Goal: Information Seeking & Learning: Learn about a topic

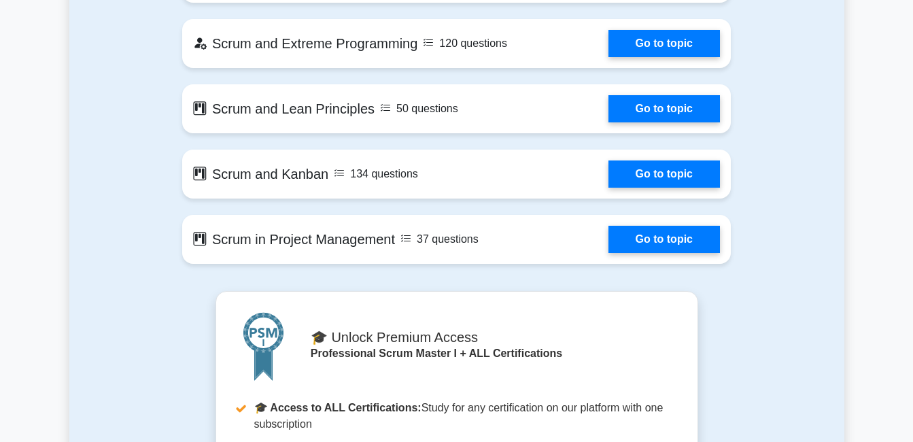
scroll to position [2446, 0]
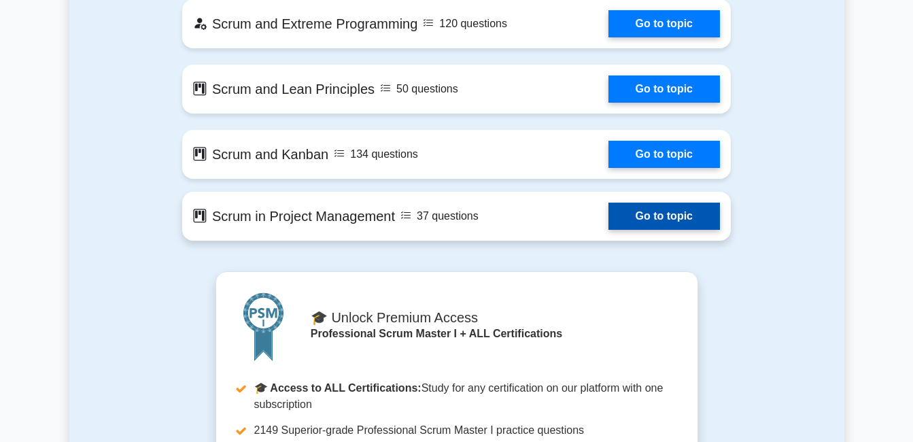
click at [663, 217] on link "Go to topic" at bounding box center [663, 215] width 111 height 27
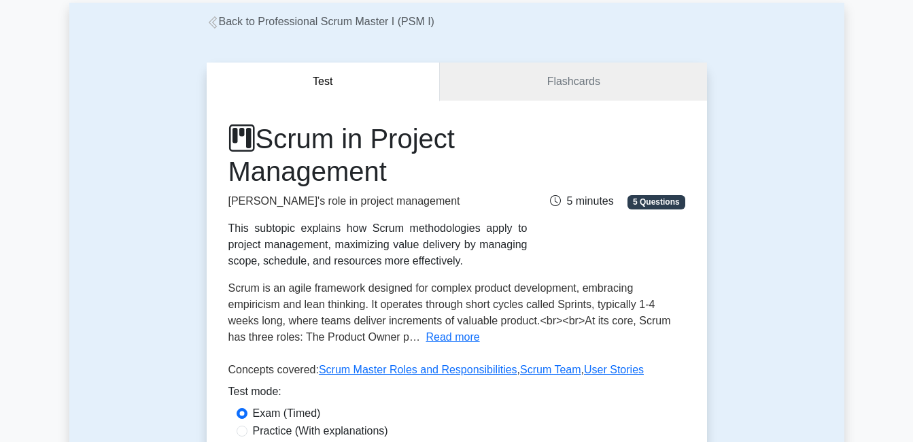
scroll to position [68, 0]
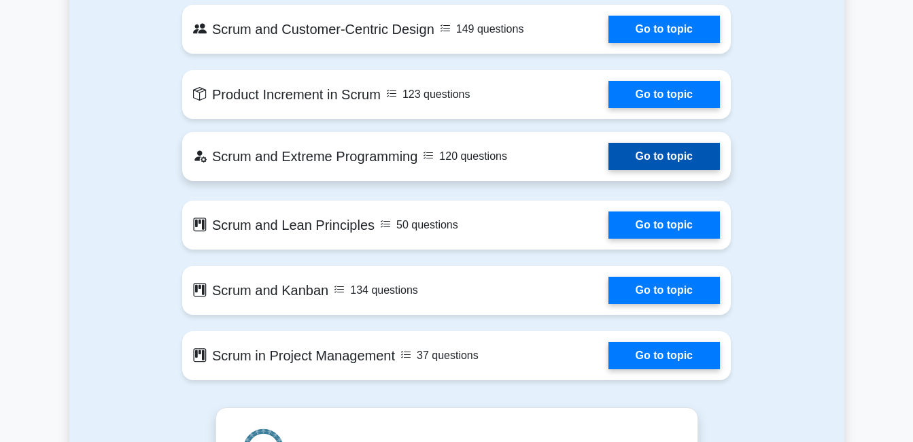
scroll to position [2446, 0]
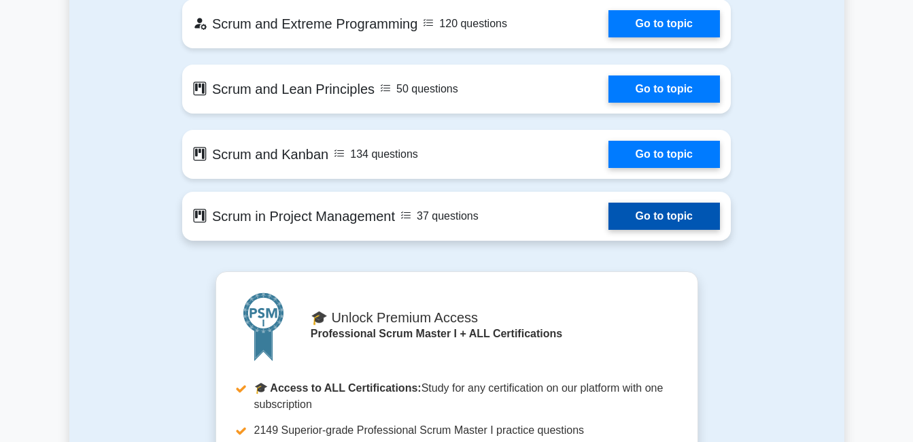
click at [622, 213] on link "Go to topic" at bounding box center [663, 215] width 111 height 27
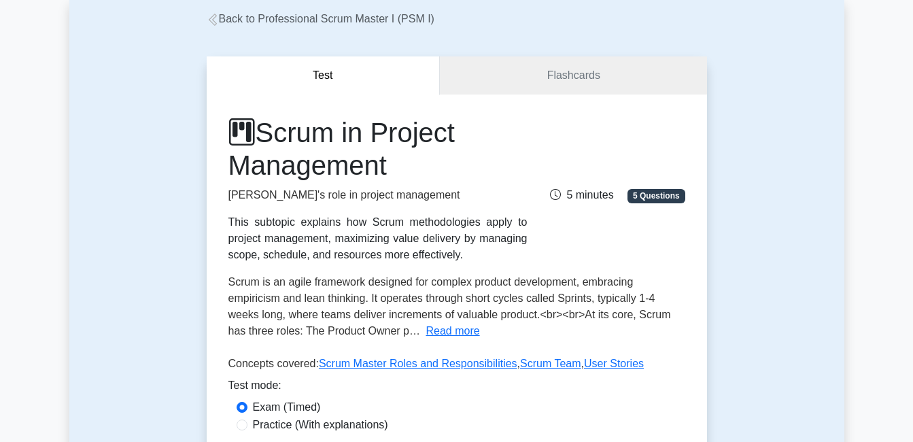
scroll to position [68, 0]
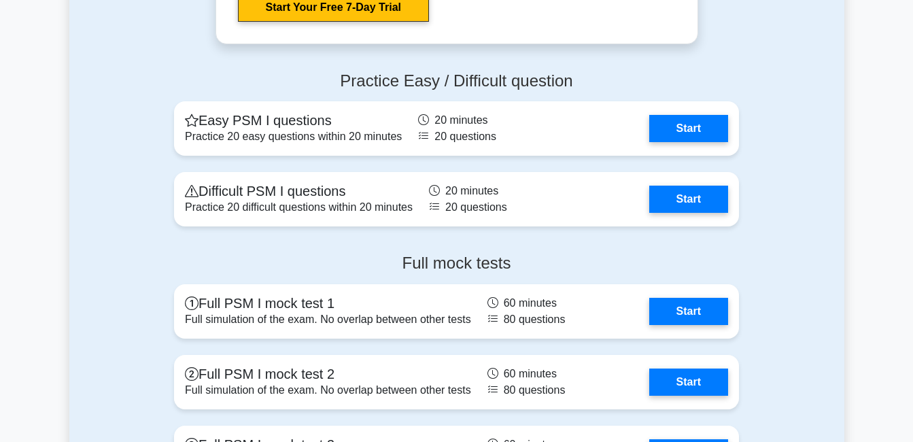
scroll to position [3058, 0]
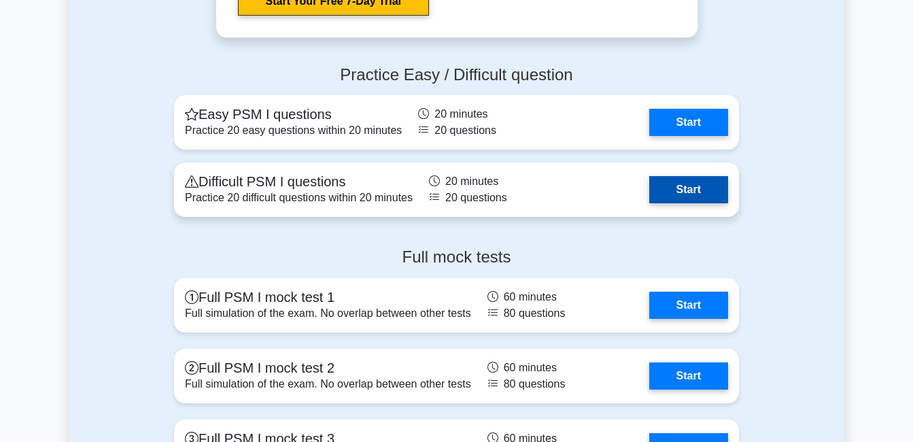
click at [679, 198] on link "Start" at bounding box center [688, 189] width 79 height 27
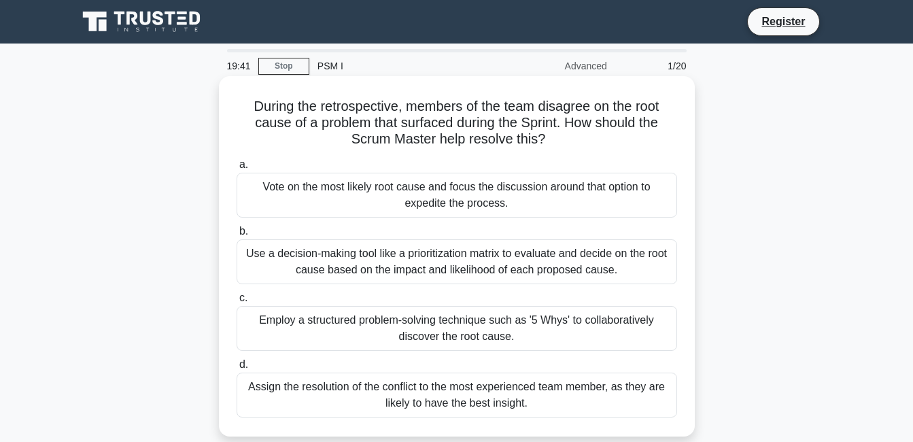
click at [350, 263] on div "Use a decision-making tool like a prioritization matrix to evaluate and decide …" at bounding box center [456, 261] width 440 height 45
click at [236, 236] on input "b. Use a decision-making tool like a prioritization matrix to evaluate and deci…" at bounding box center [236, 231] width 0 height 9
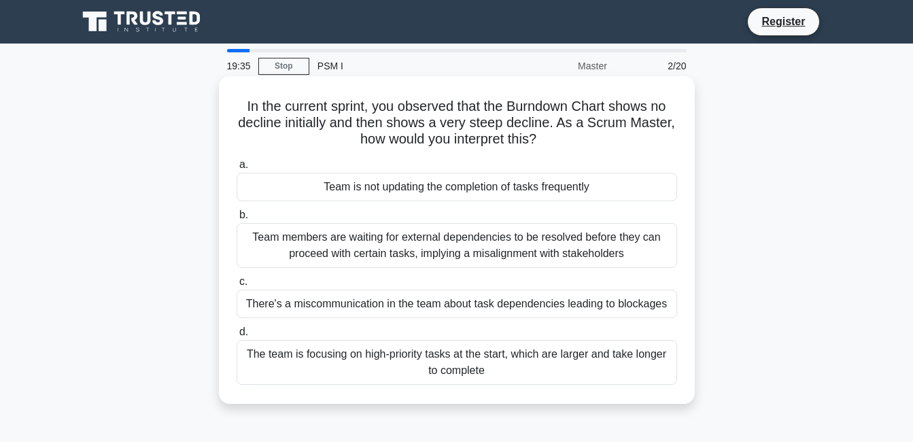
click at [419, 309] on div "There's a miscommunication in the team about task dependencies leading to block…" at bounding box center [456, 303] width 440 height 29
click at [236, 286] on input "c. There's a miscommunication in the team about task dependencies leading to bl…" at bounding box center [236, 281] width 0 height 9
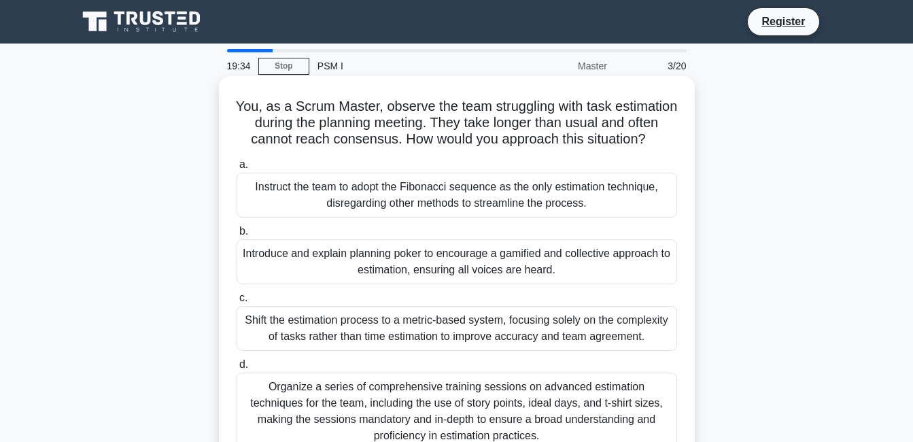
click at [452, 217] on div "Instruct the team to adopt the Fibonacci sequence as the only estimation techni…" at bounding box center [456, 195] width 440 height 45
click at [236, 169] on input "a. Instruct the team to adopt the Fibonacci sequence as the only estimation tec…" at bounding box center [236, 164] width 0 height 9
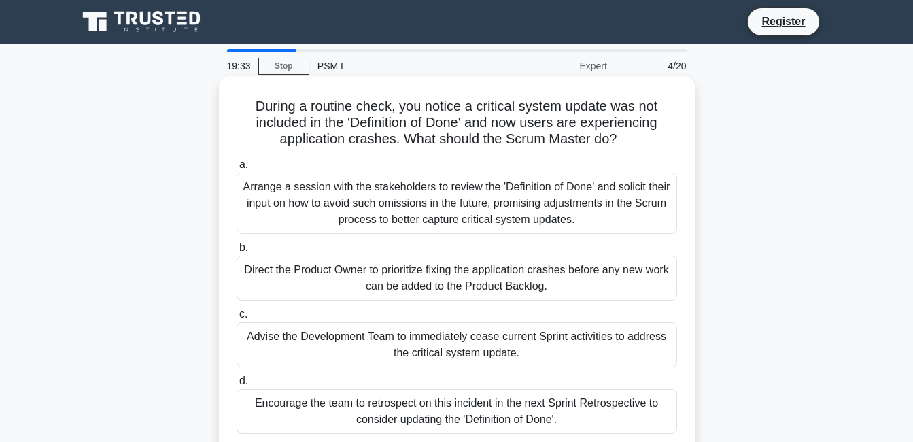
click at [483, 323] on label "c. Advise the Development Team to immediately cease current Sprint activities t…" at bounding box center [456, 336] width 440 height 61
drag, startPoint x: 483, startPoint y: 323, endPoint x: 425, endPoint y: 272, distance: 77.0
click at [425, 272] on div "Direct the Product Owner to prioritize fixing the application crashes before an…" at bounding box center [456, 278] width 440 height 45
click at [236, 252] on input "b. Direct the Product Owner to prioritize fixing the application crashes before…" at bounding box center [236, 247] width 0 height 9
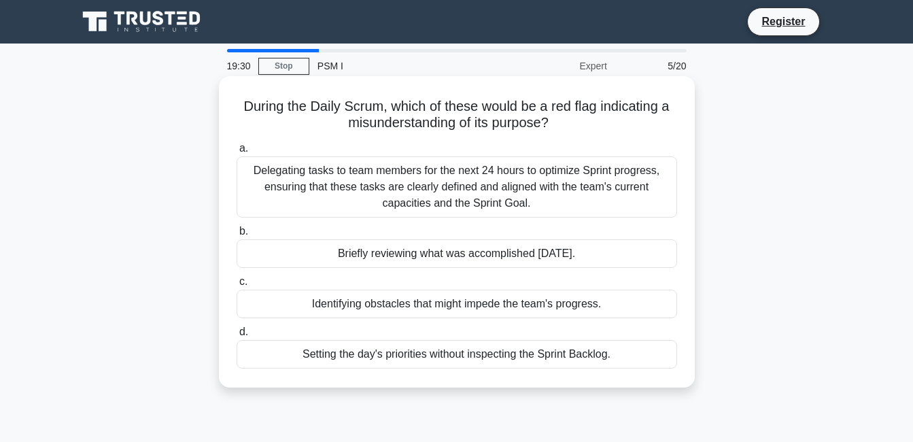
click at [483, 192] on div "Delegating tasks to team members for the next 24 hours to optimize Sprint progr…" at bounding box center [456, 186] width 440 height 61
click at [236, 153] on input "a. Delegating tasks to team members for the next 24 hours to optimize Sprint pr…" at bounding box center [236, 148] width 0 height 9
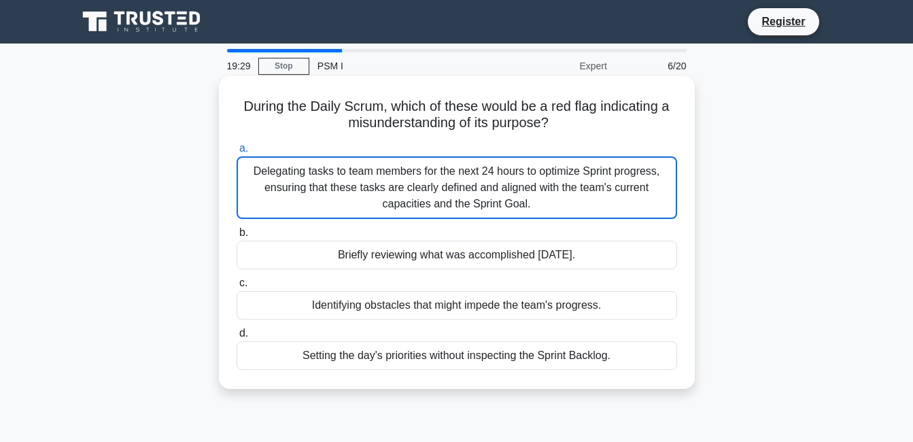
click at [487, 256] on div "Briefly reviewing what was accomplished yesterday." at bounding box center [456, 255] width 440 height 29
click at [236, 237] on input "b. Briefly reviewing what was accomplished yesterday." at bounding box center [236, 232] width 0 height 9
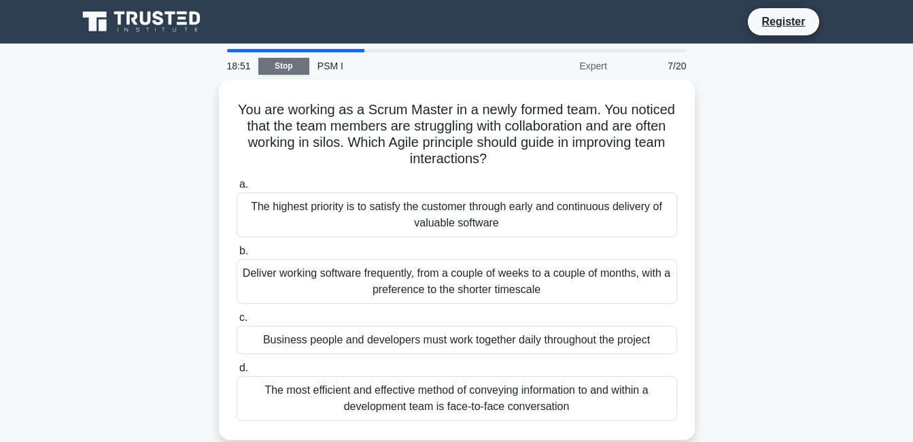
click at [285, 69] on link "Stop" at bounding box center [283, 66] width 51 height 17
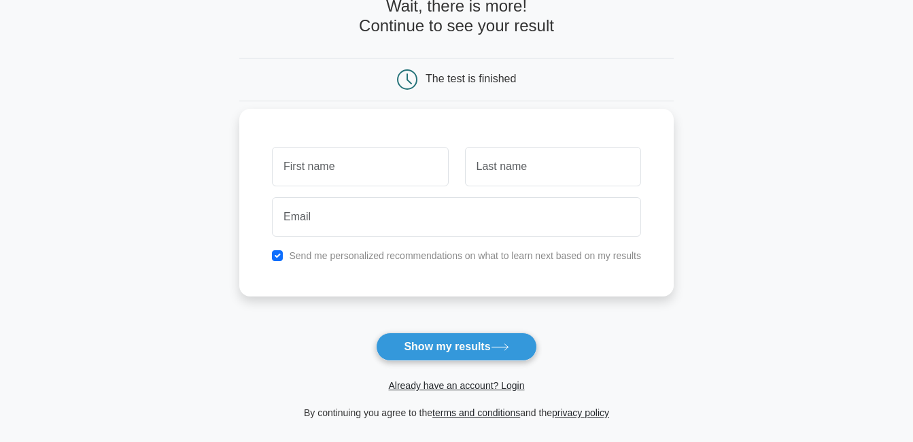
scroll to position [204, 0]
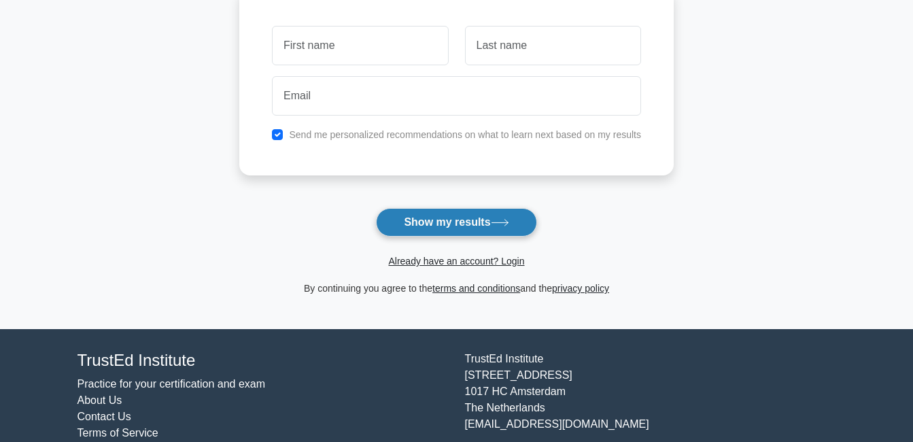
click at [453, 227] on button "Show my results" at bounding box center [456, 222] width 160 height 29
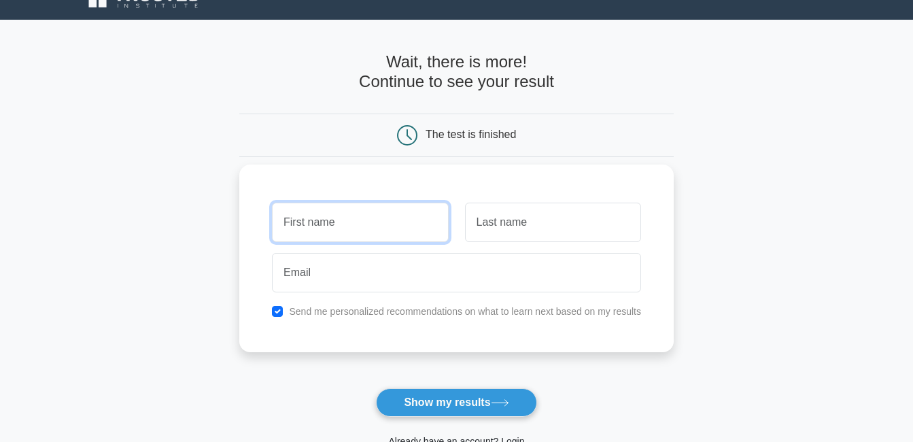
scroll to position [0, 0]
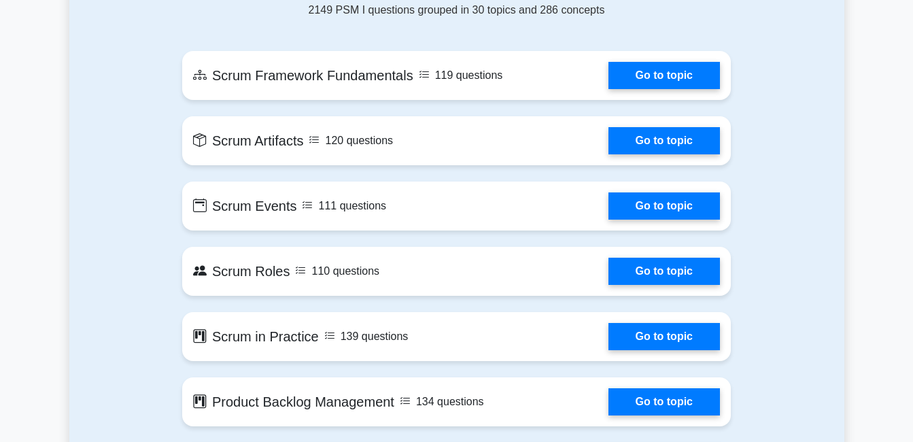
scroll to position [612, 0]
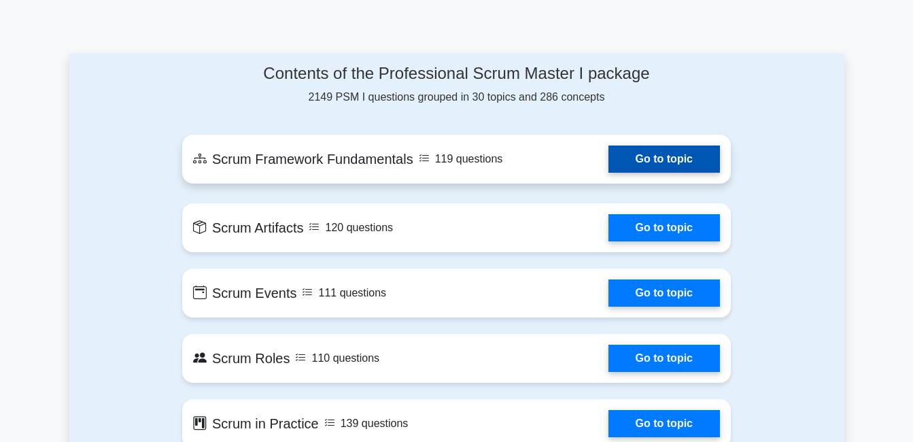
click at [659, 166] on link "Go to topic" at bounding box center [663, 158] width 111 height 27
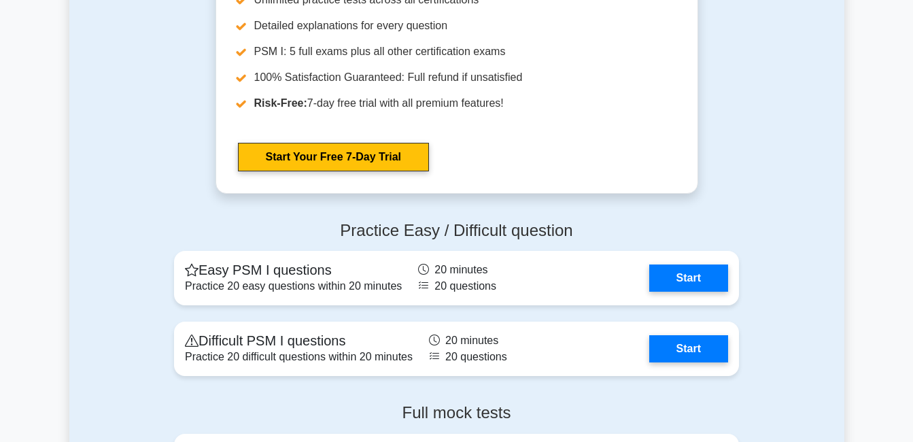
scroll to position [2854, 0]
